Goal: Transaction & Acquisition: Purchase product/service

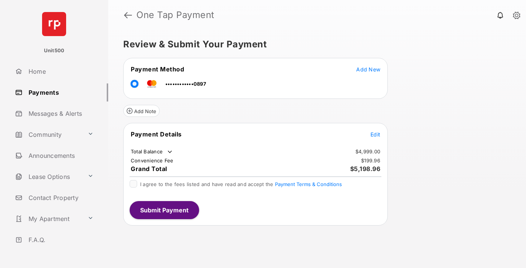
click at [375, 134] on span "Edit" at bounding box center [375, 134] width 10 height 6
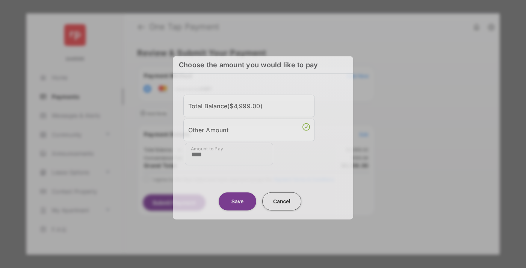
type input "****"
click at [237, 199] on button "Save" at bounding box center [237, 201] width 38 height 18
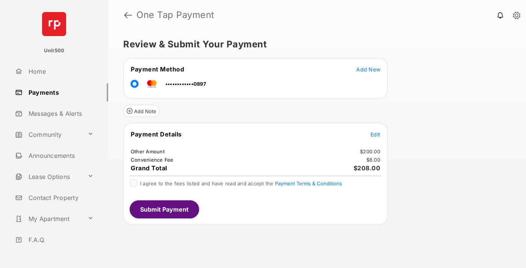
click at [375, 134] on span "Edit" at bounding box center [375, 134] width 10 height 6
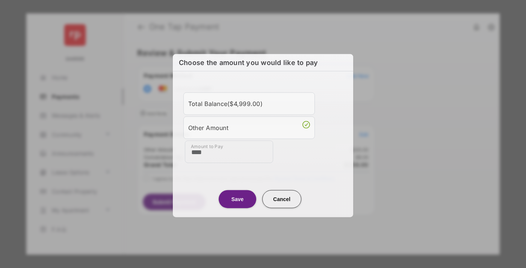
click at [237, 198] on button "Save" at bounding box center [237, 199] width 38 height 18
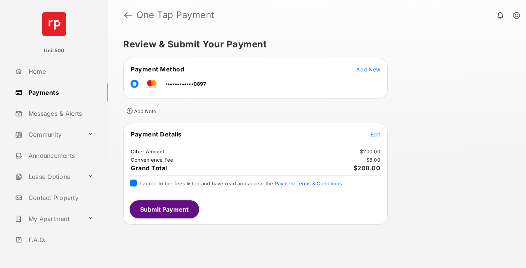
click at [164, 209] on button "Submit Payment" at bounding box center [164, 209] width 69 height 18
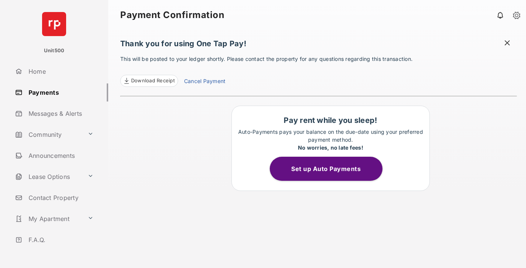
click at [149, 81] on span "Download Receipt" at bounding box center [153, 81] width 44 height 8
click at [507, 44] on span at bounding box center [507, 43] width 8 height 9
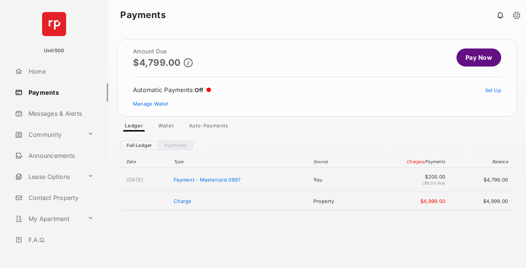
click at [151, 104] on link "Manage Wallet" at bounding box center [150, 104] width 35 height 6
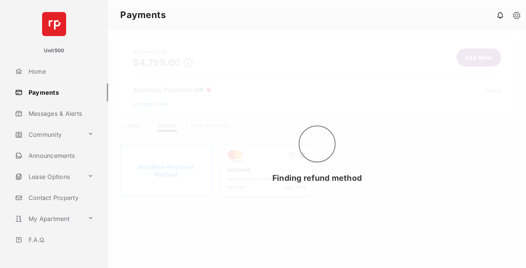
click at [302, 155] on button at bounding box center [302, 155] width 8 height 9
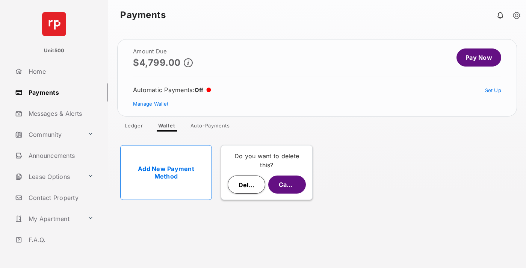
click at [246, 184] on button "Delete" at bounding box center [247, 184] width 38 height 18
